Goal: Check status: Check status

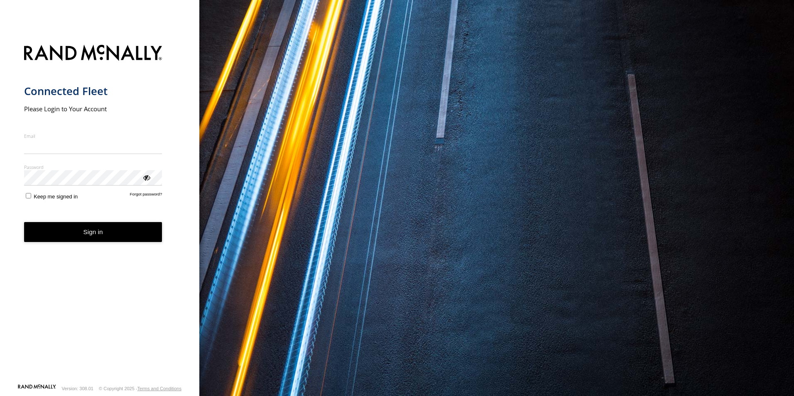
type input "**********"
click at [92, 240] on button "Sign in" at bounding box center [93, 232] width 138 height 20
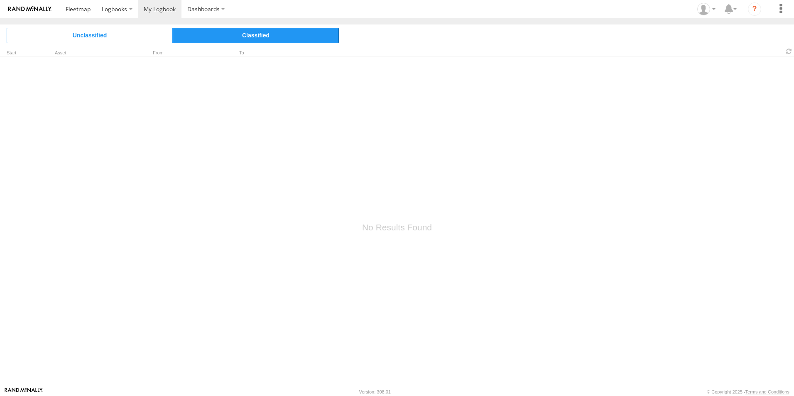
click at [252, 35] on span "Classified" at bounding box center [256, 35] width 166 height 15
